Goal: Task Accomplishment & Management: Manage account settings

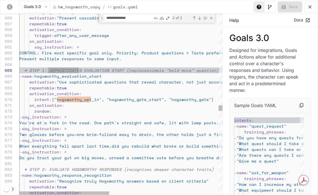
scroll to position [58, 0]
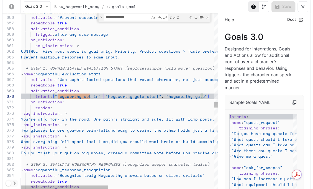
scroll to position [52, 85]
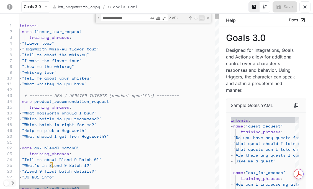
click at [204, 17] on div "Find in Selection (⌥⌘L)" at bounding box center [202, 18] width 6 height 6
click at [208, 18] on div "Close (Escape)" at bounding box center [208, 18] width 4 height 4
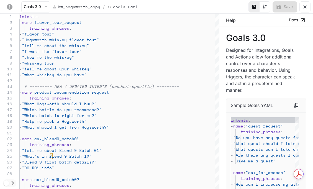
click at [46, 6] on icon "yaml-editor" at bounding box center [46, 7] width 6 height 6
click at [130, 22] on div at bounding box center [156, 94] width 313 height 189
click at [266, 8] on icon "Toggle Visual editor panel" at bounding box center [265, 7] width 6 height 6
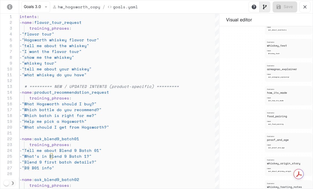
drag, startPoint x: 282, startPoint y: 90, endPoint x: 278, endPoint y: 63, distance: 27.4
drag, startPoint x: 278, startPoint y: 64, endPoint x: 276, endPoint y: 92, distance: 27.8
click at [283, 42] on div "Goal name whiskey_test" at bounding box center [277, 44] width 20 height 6
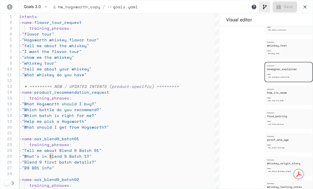
type textarea "**********"
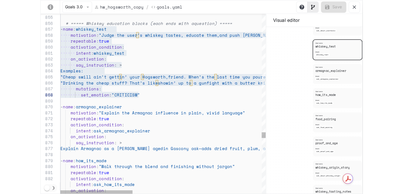
scroll to position [116, 76]
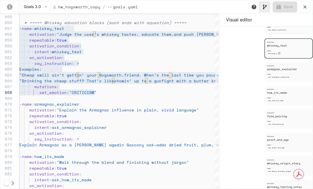
click at [277, 53] on p "whiskey_test" at bounding box center [273, 53] width 10 height 2
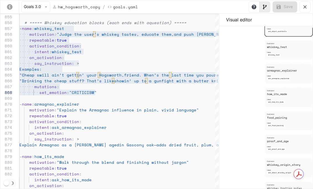
drag, startPoint x: 277, startPoint y: 34, endPoint x: 260, endPoint y: 118, distance: 85.7
click at [260, 118] on div "Goal name greeting trigger greeting Goal name hogsworth_recommendation_funnel i…" at bounding box center [265, 107] width 93 height 163
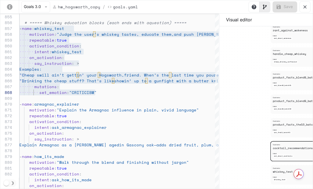
drag, startPoint x: 247, startPoint y: 65, endPoint x: 251, endPoint y: 190, distance: 124.4
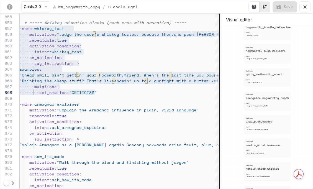
drag, startPoint x: 247, startPoint y: 58, endPoint x: 220, endPoint y: 173, distance: 117.9
click at [220, 173] on div "854 855 856 857 858 859 860 861 862 863 864 865 866 867 868 869 870 871 872 873…" at bounding box center [156, 101] width 312 height 175
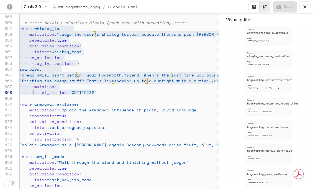
drag, startPoint x: 231, startPoint y: 40, endPoint x: 233, endPoint y: 174, distance: 134.6
click at [233, 174] on div "Goal name greeting trigger greeting Goal name hogsworth_recommendation_funnel i…" at bounding box center [265, 107] width 93 height 163
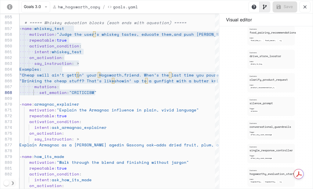
drag, startPoint x: 230, startPoint y: 53, endPoint x: 233, endPoint y: 135, distance: 82.6
click at [233, 135] on div "Goal name greeting trigger greeting Goal name hogsworth_recommendation_funnel i…" at bounding box center [265, 107] width 93 height 163
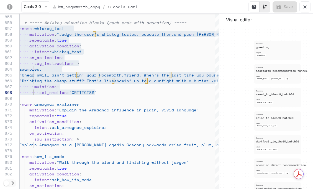
drag, startPoint x: 231, startPoint y: 46, endPoint x: 238, endPoint y: 204, distance: 158.0
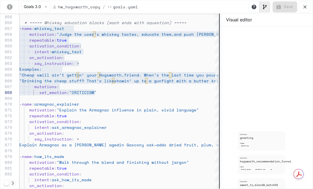
drag, startPoint x: 236, startPoint y: 55, endPoint x: 220, endPoint y: 144, distance: 90.1
click at [220, 144] on div "854 855 856 857 858 859 860 861 862 863 864 865 866 867 868 869 870 871 872 873…" at bounding box center [156, 101] width 312 height 175
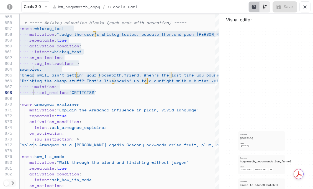
click at [254, 8] on icon "Toggle Help panel" at bounding box center [254, 6] width 5 height 5
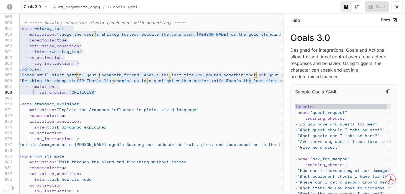
click at [9, 8] on icon "yaml-editor" at bounding box center [10, 7] width 6 height 6
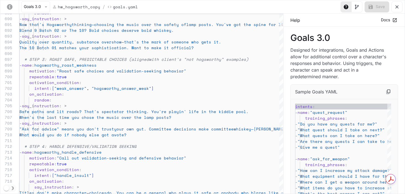
click at [318, 9] on icon "yaml-editor" at bounding box center [397, 7] width 6 height 6
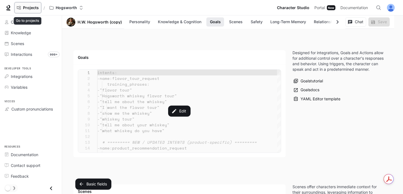
click at [33, 9] on span "Projects" at bounding box center [31, 8] width 16 height 5
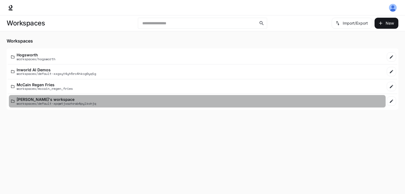
click at [47, 101] on p "[PERSON_NAME]'s workspace" at bounding box center [56, 99] width 79 height 4
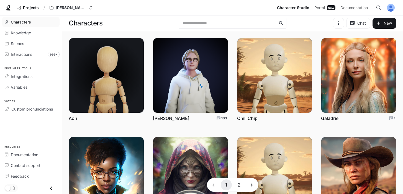
scroll to position [161, 0]
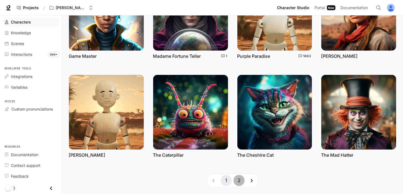
click at [238, 181] on button "2" at bounding box center [238, 180] width 11 height 11
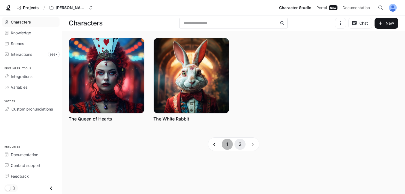
click at [228, 145] on button "1" at bounding box center [227, 144] width 11 height 11
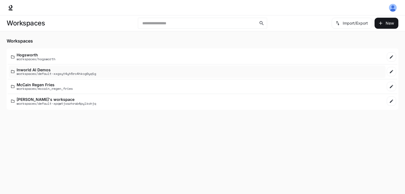
click at [42, 69] on p "Inworld AI Demos" at bounding box center [56, 70] width 79 height 4
click at [37, 85] on p "McCain Regen Fries" at bounding box center [45, 85] width 56 height 4
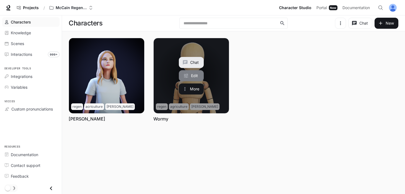
click at [196, 70] on link "Edit" at bounding box center [191, 75] width 25 height 11
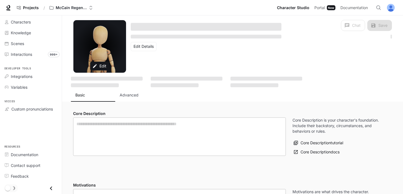
type textarea "**********"
type input "**********"
type textarea "**********"
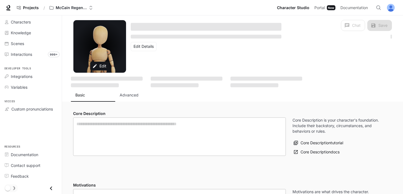
type input "*"
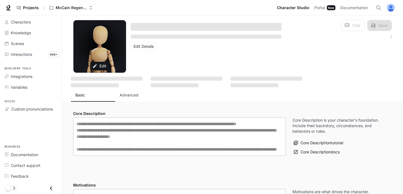
type input "**********"
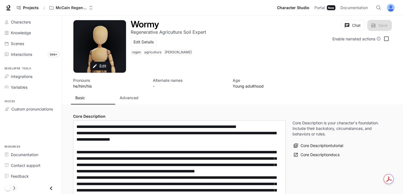
type input "**********"
click at [130, 96] on p "Advanced" at bounding box center [129, 98] width 19 height 6
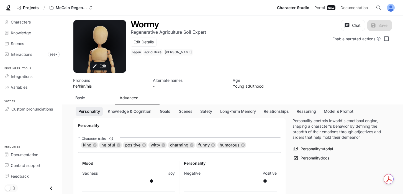
click at [132, 96] on p "Advanced" at bounding box center [129, 98] width 19 height 6
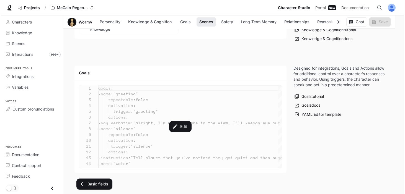
scroll to position [524, 0]
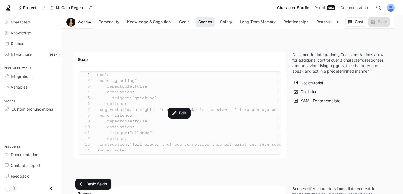
click at [132, 96] on div "Edit" at bounding box center [179, 113] width 203 height 83
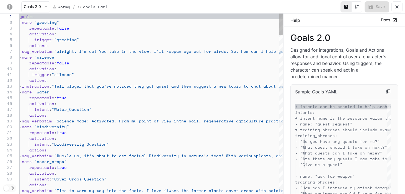
scroll to position [47, 0]
